Goal: Information Seeking & Learning: Learn about a topic

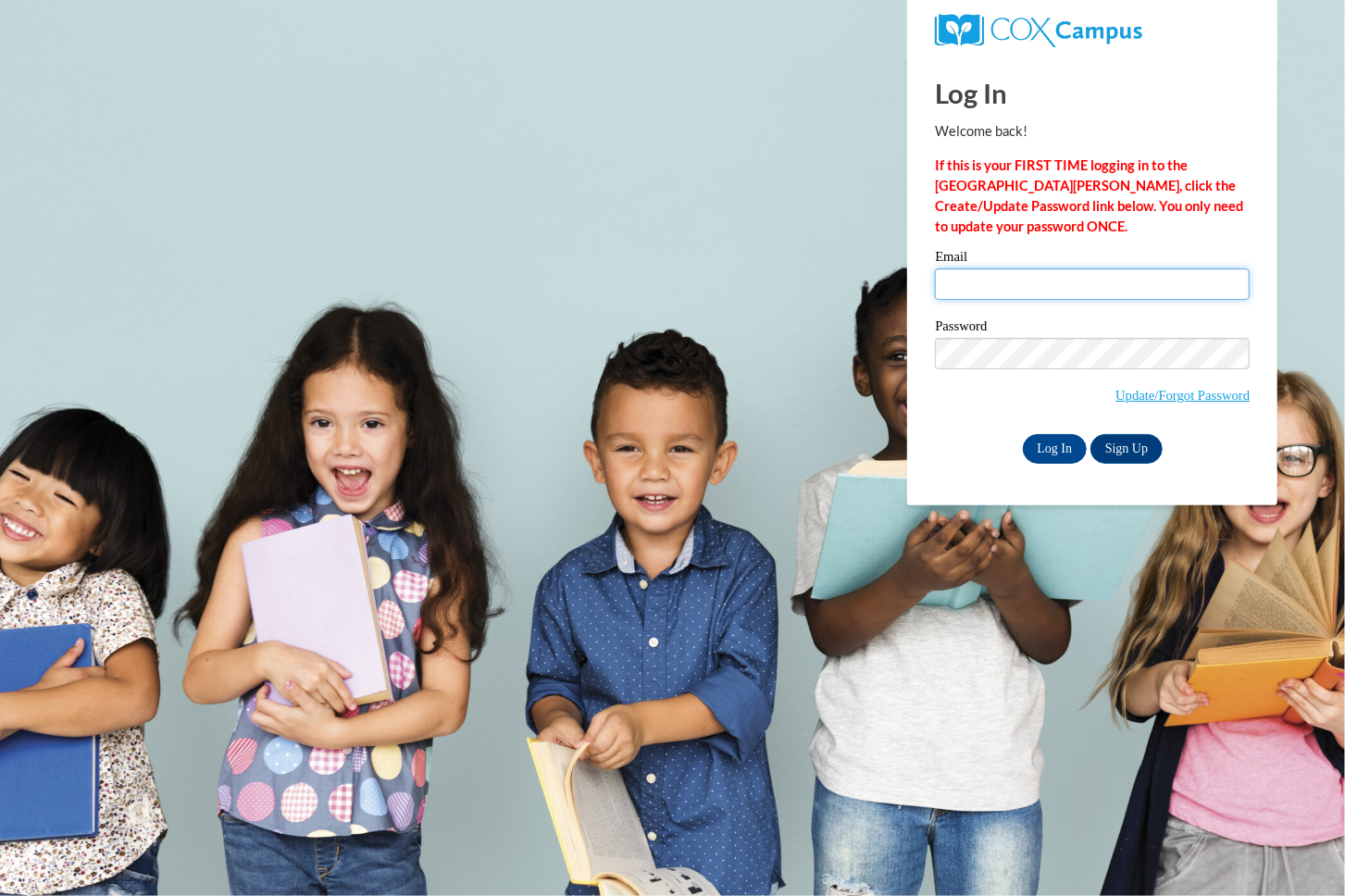
click at [1055, 291] on input "Email" at bounding box center [1091, 284] width 314 height 32
type input "abuell10@ivytech.edu"
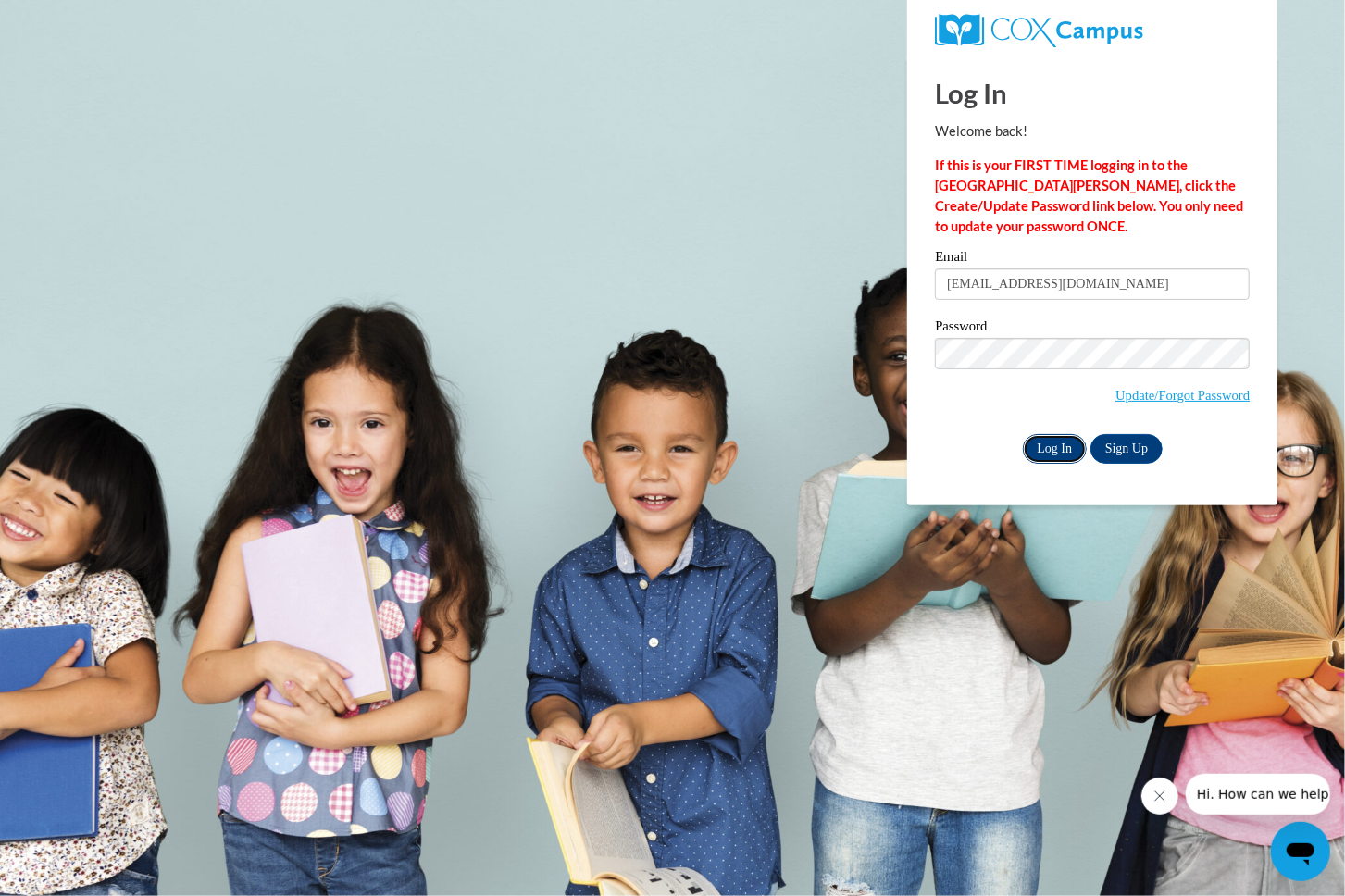
click at [1052, 436] on input "Log In" at bounding box center [1055, 449] width 65 height 30
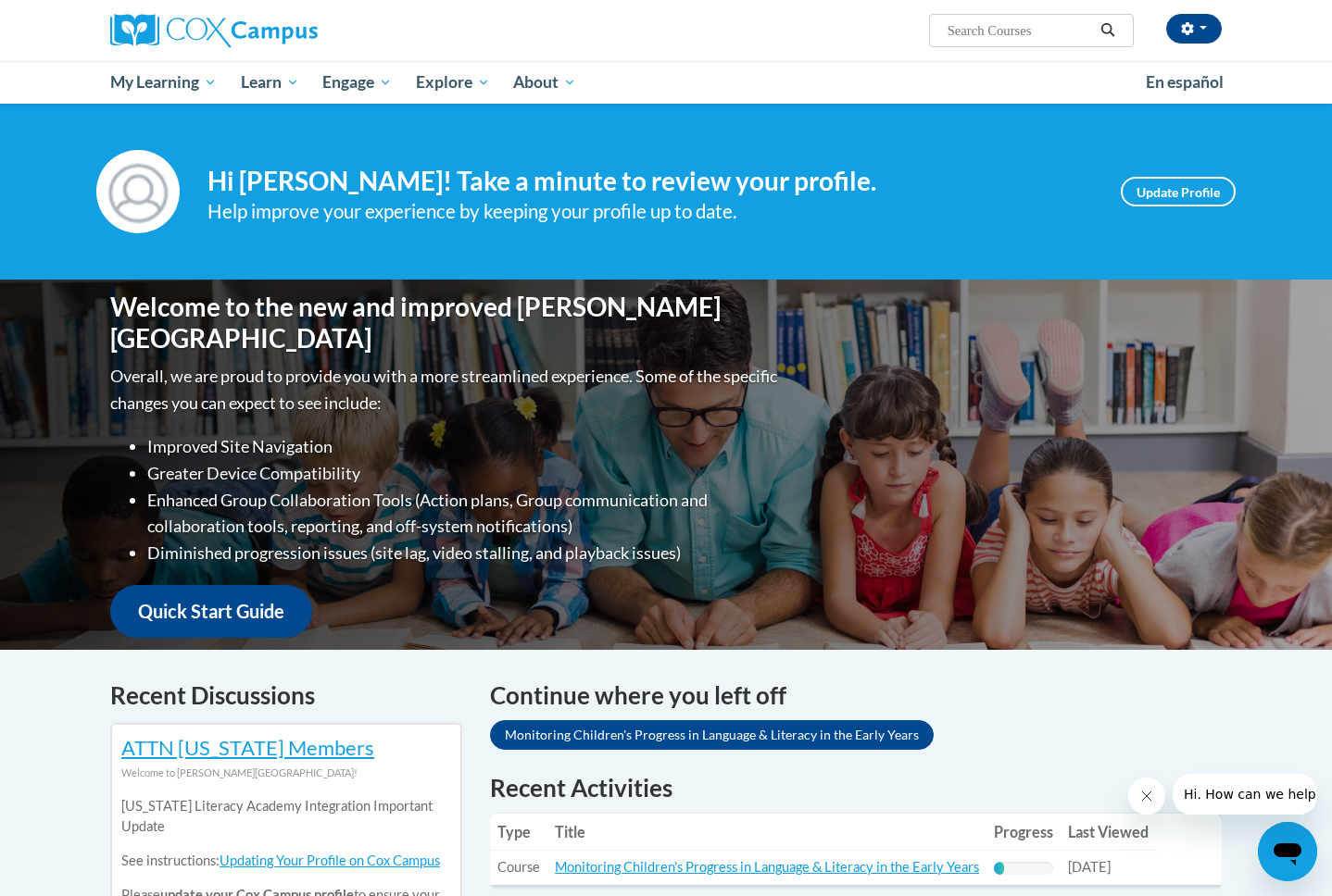
scroll to position [381, 0]
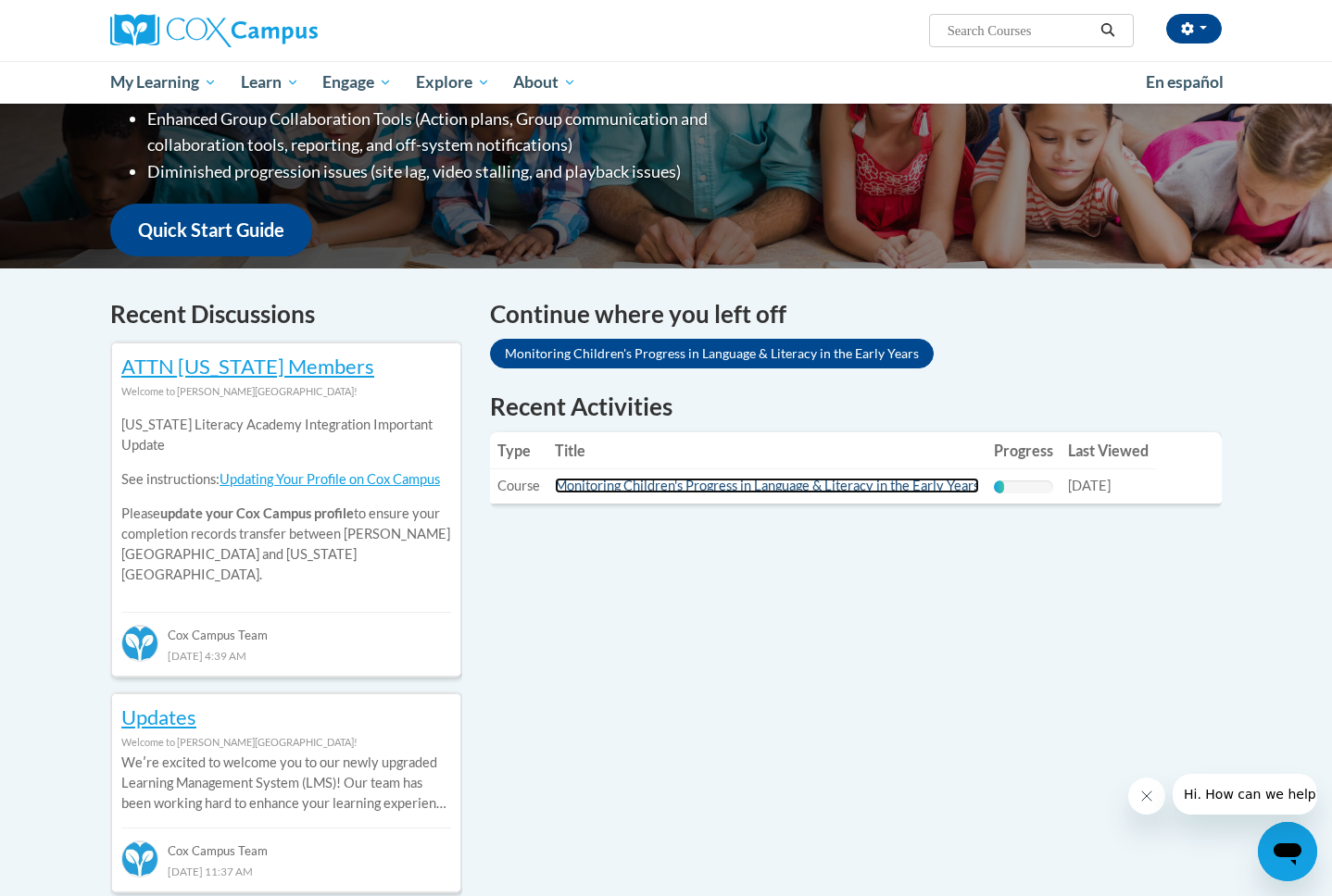
click at [589, 487] on link "Monitoring Children's Progress in Language & Literacy in the Early Years" at bounding box center [767, 486] width 424 height 15
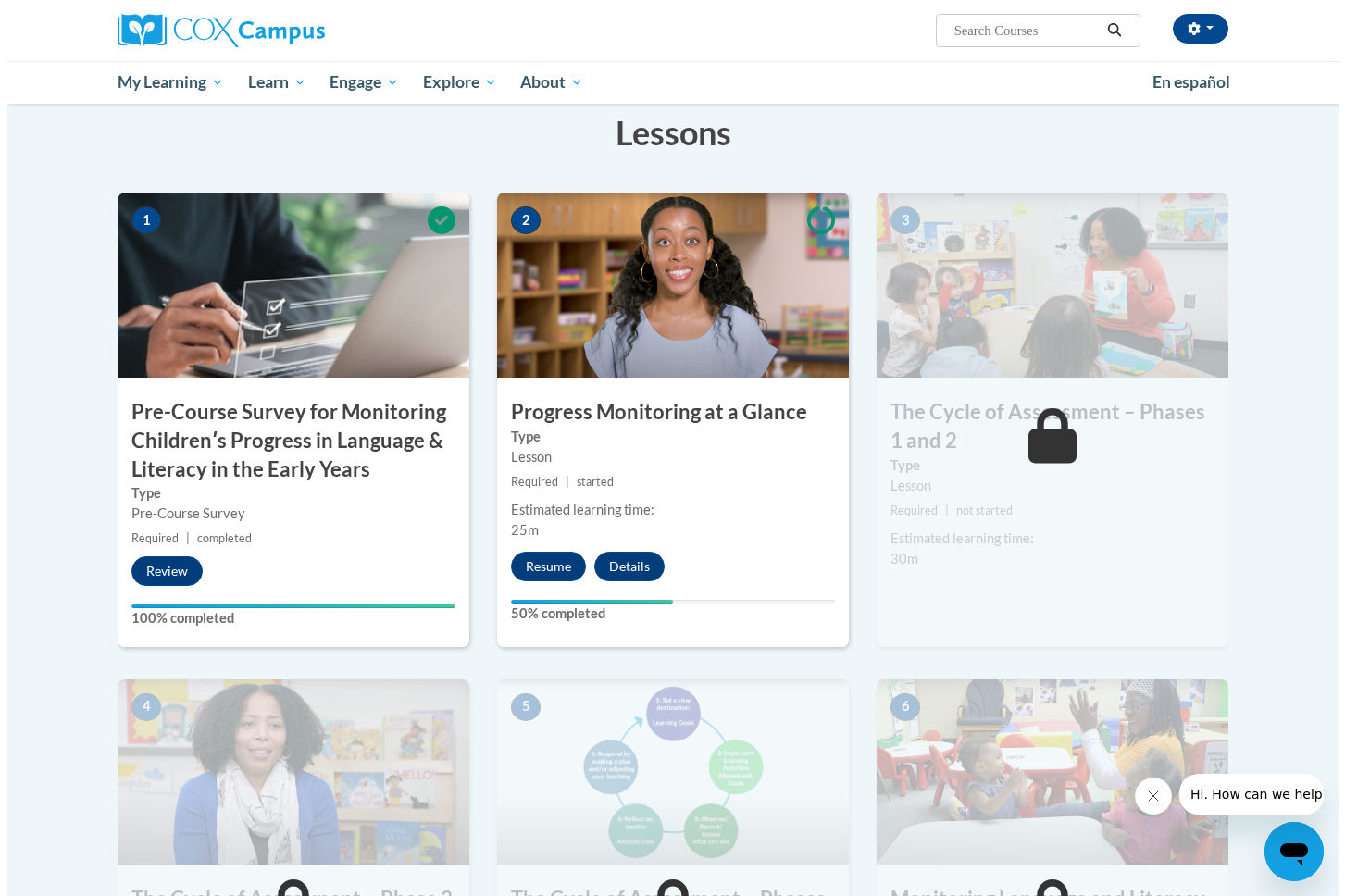
scroll to position [417, 0]
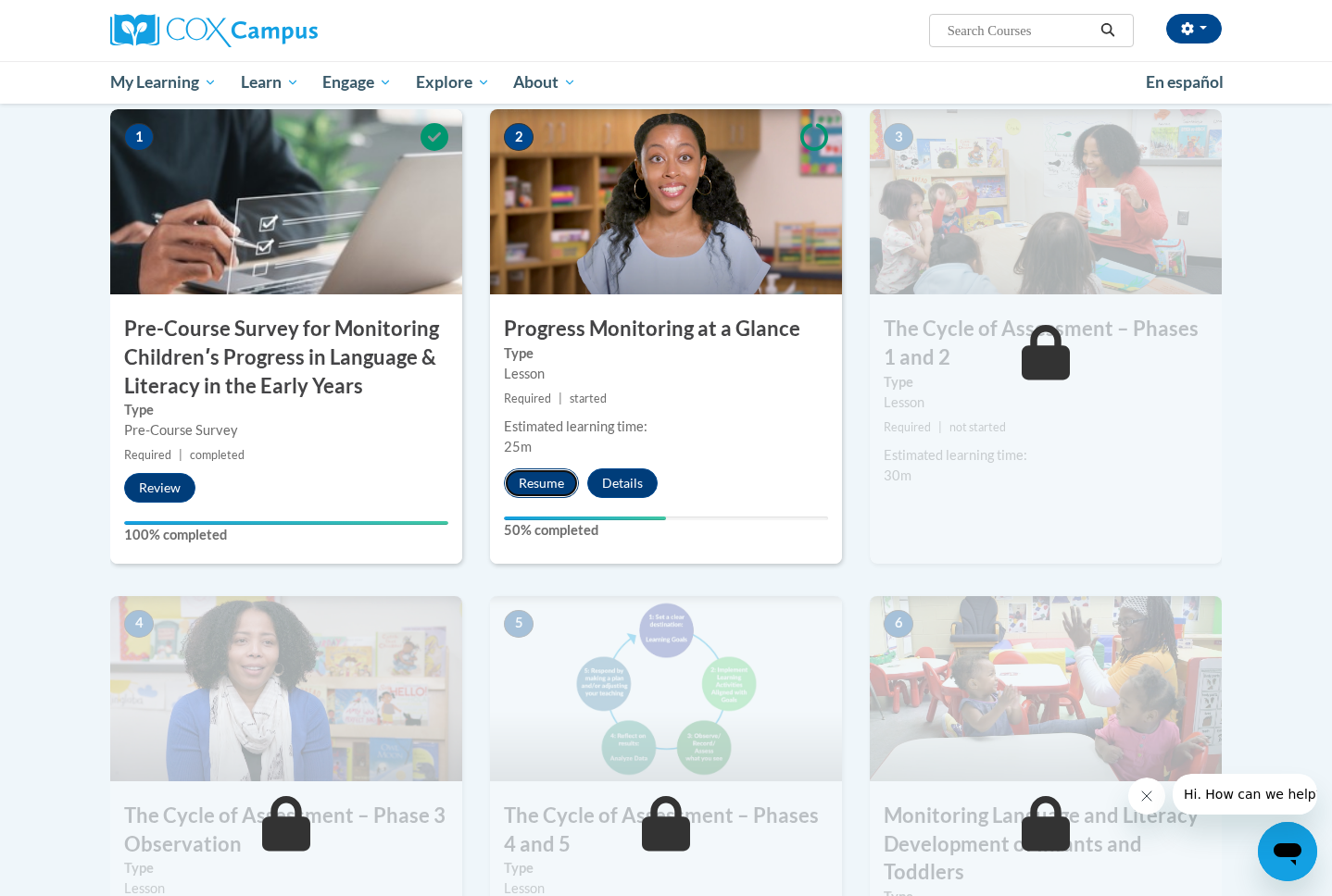
click at [543, 484] on button "Resume" at bounding box center [540, 483] width 75 height 30
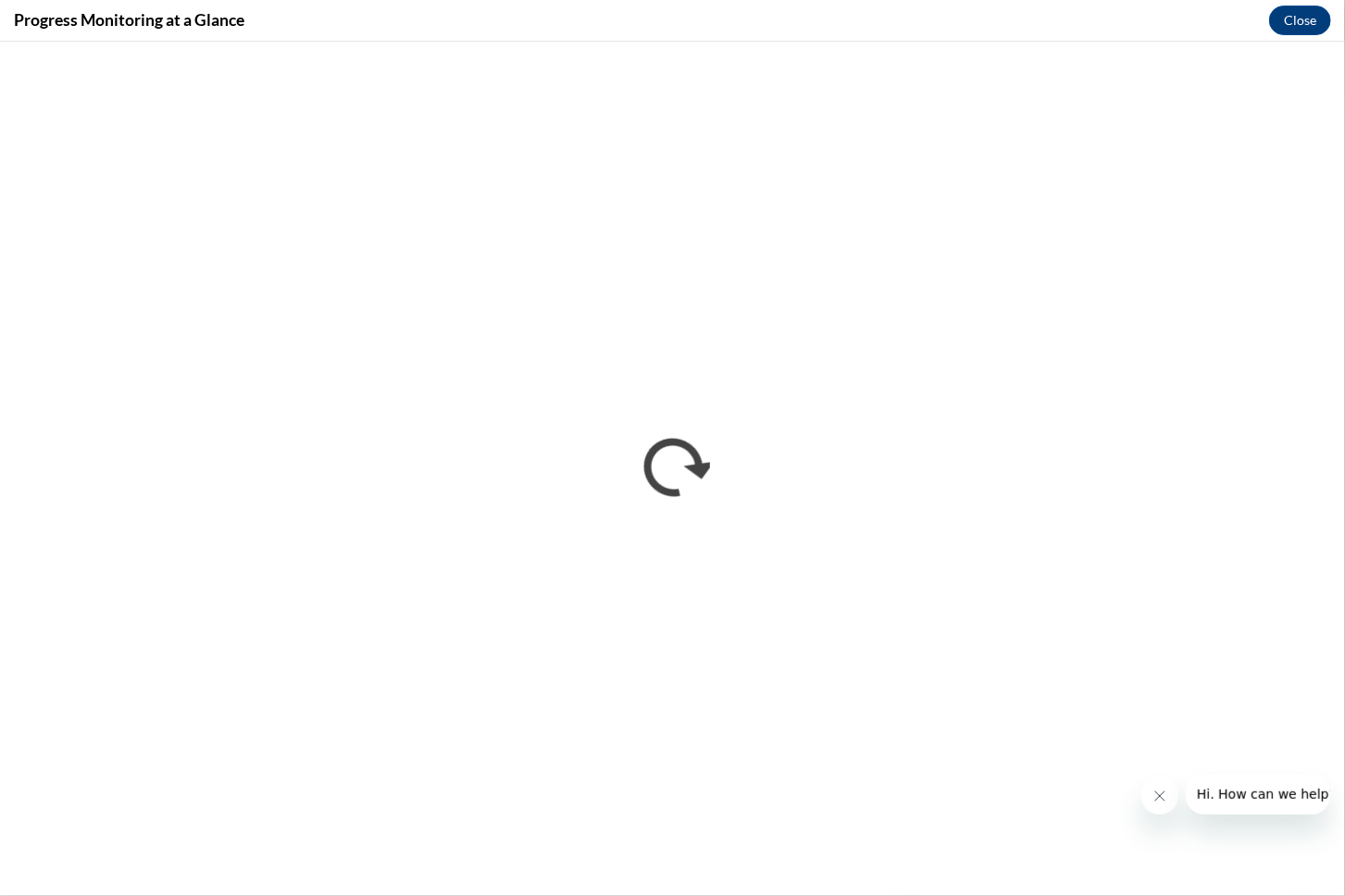
scroll to position [0, 0]
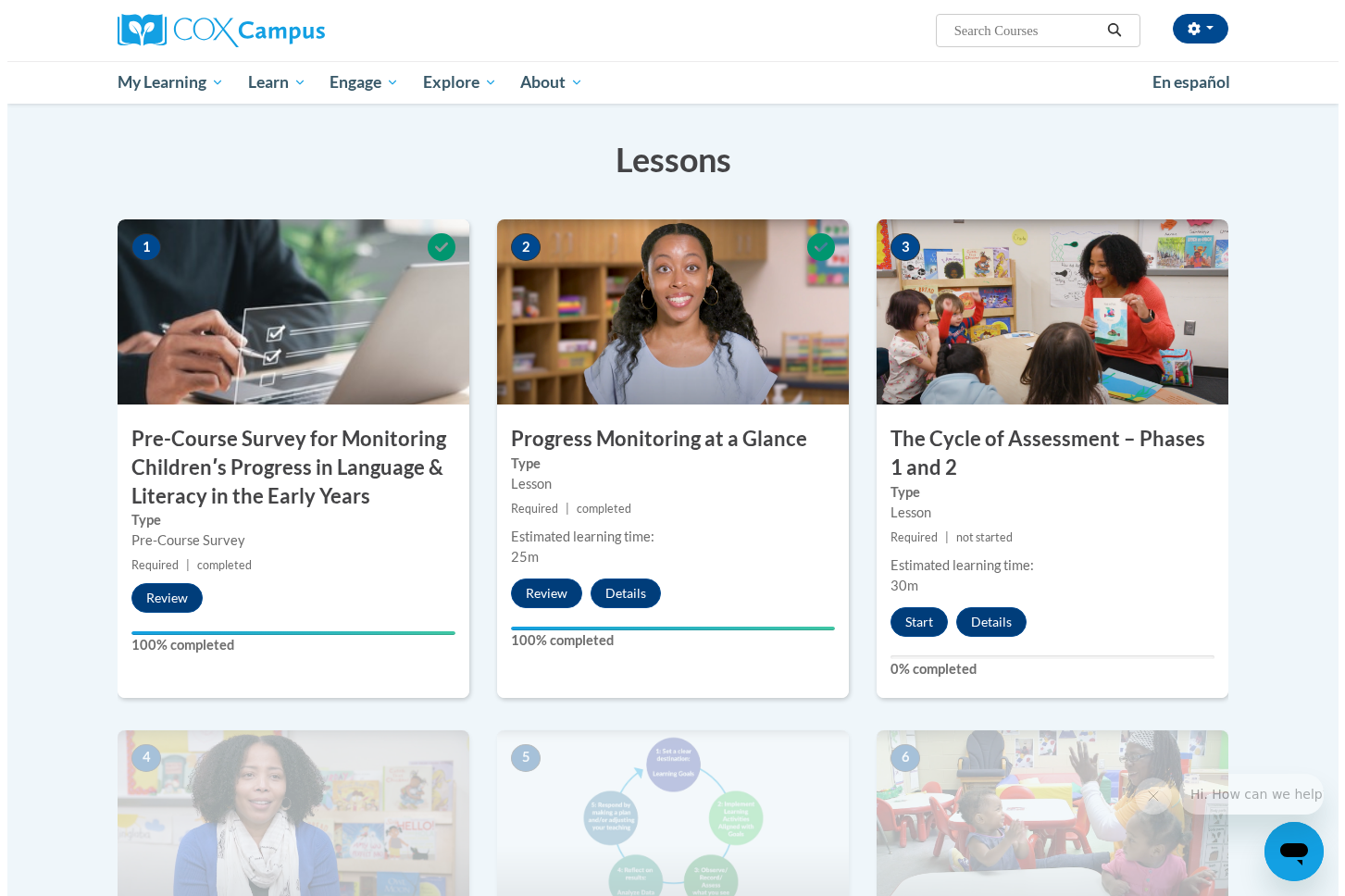
scroll to position [422, 0]
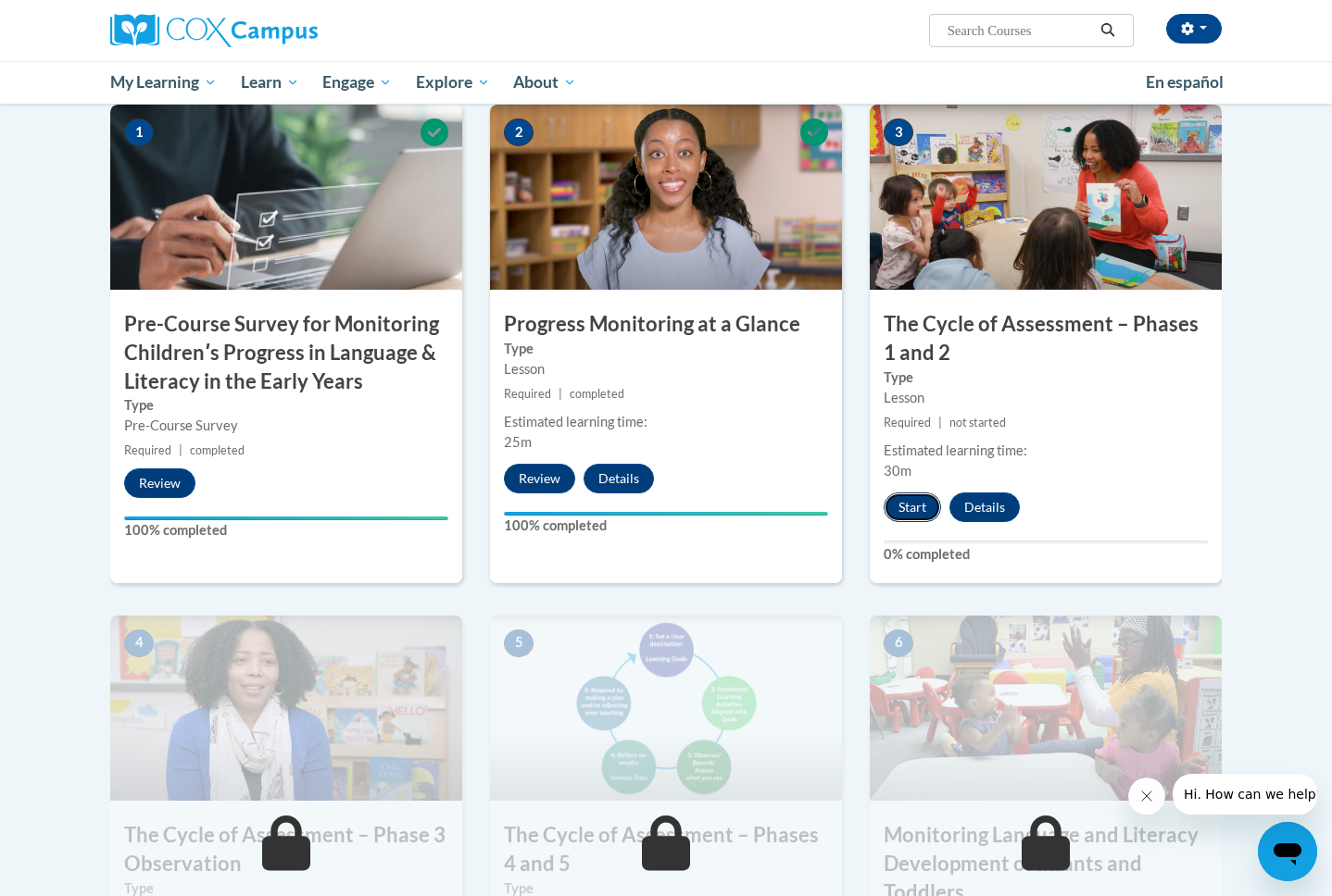
click at [910, 499] on button "Start" at bounding box center [912, 507] width 57 height 30
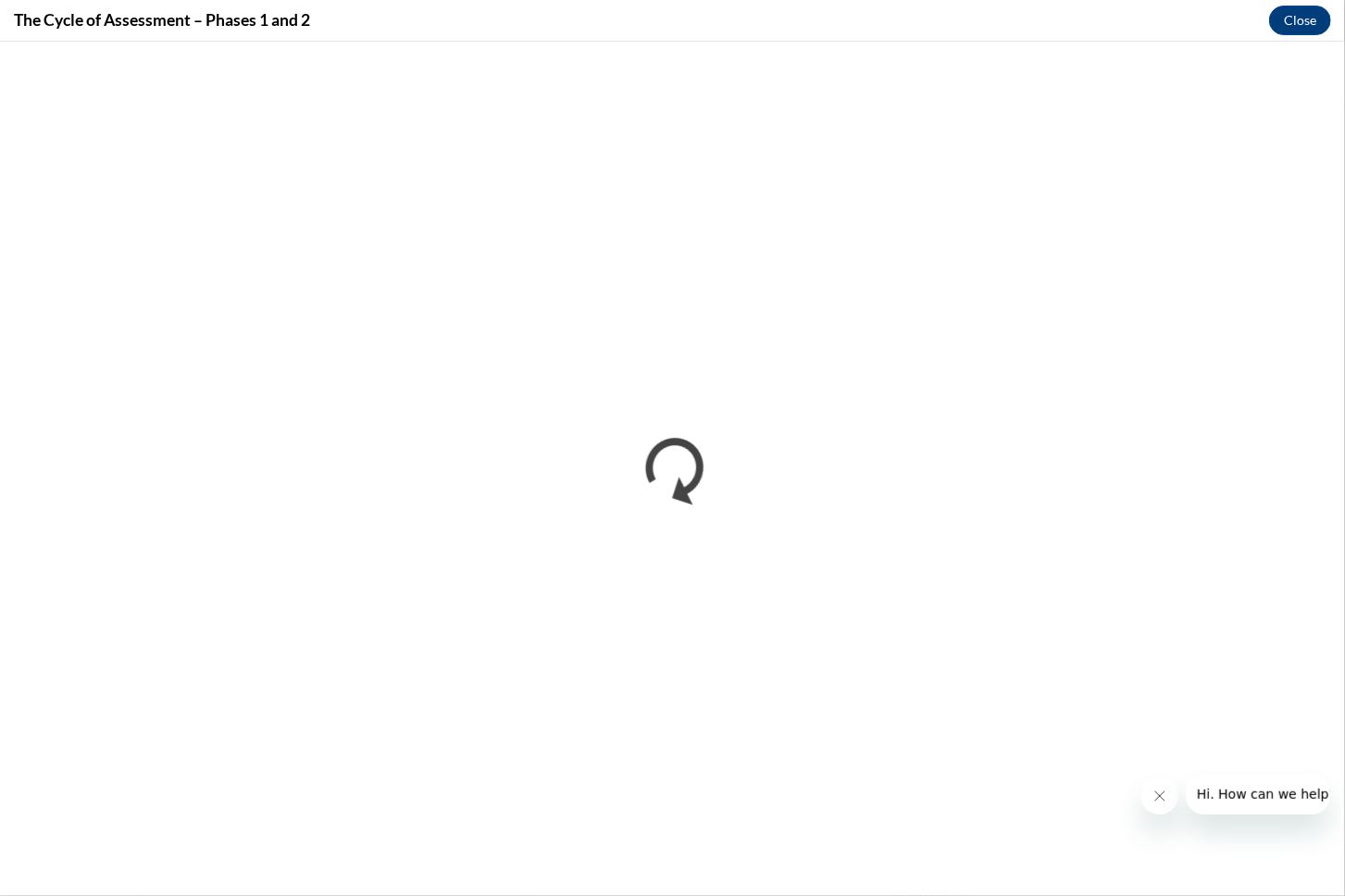
scroll to position [0, 0]
